Goal: Transaction & Acquisition: Purchase product/service

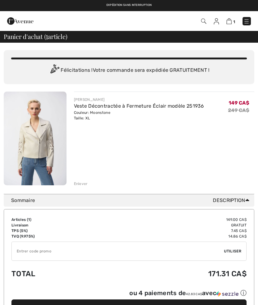
click at [119, 108] on link "Veste Décontractée à Fermeture Éclair modèle 251936" at bounding box center [139, 106] width 130 height 6
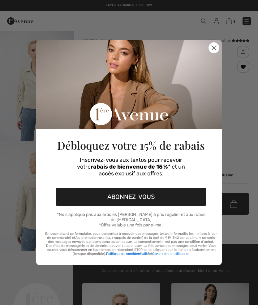
checkbox input "true"
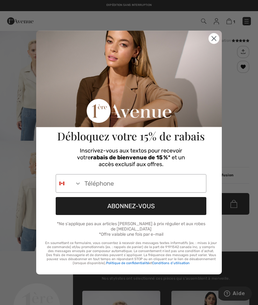
click at [209, 44] on icon "Close dialog" at bounding box center [214, 38] width 11 height 11
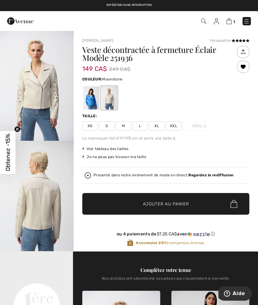
click at [117, 104] on div at bounding box center [109, 97] width 16 height 23
click at [89, 104] on div at bounding box center [91, 97] width 16 height 23
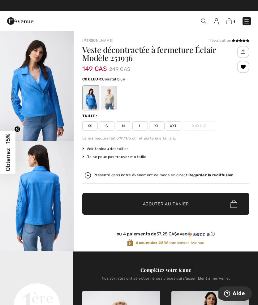
click at [249, 22] on img at bounding box center [247, 21] width 6 height 6
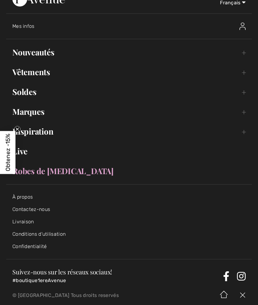
scroll to position [14, 0]
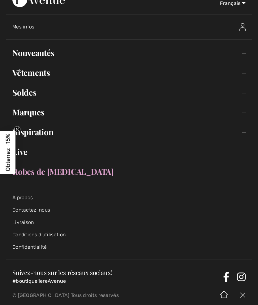
click at [31, 157] on link "Live" at bounding box center [129, 152] width 246 height 14
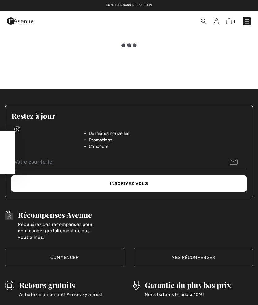
checkbox input "true"
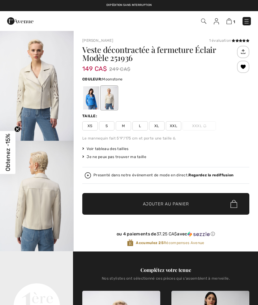
checkbox input "true"
